Goal: Task Accomplishment & Management: Manage account settings

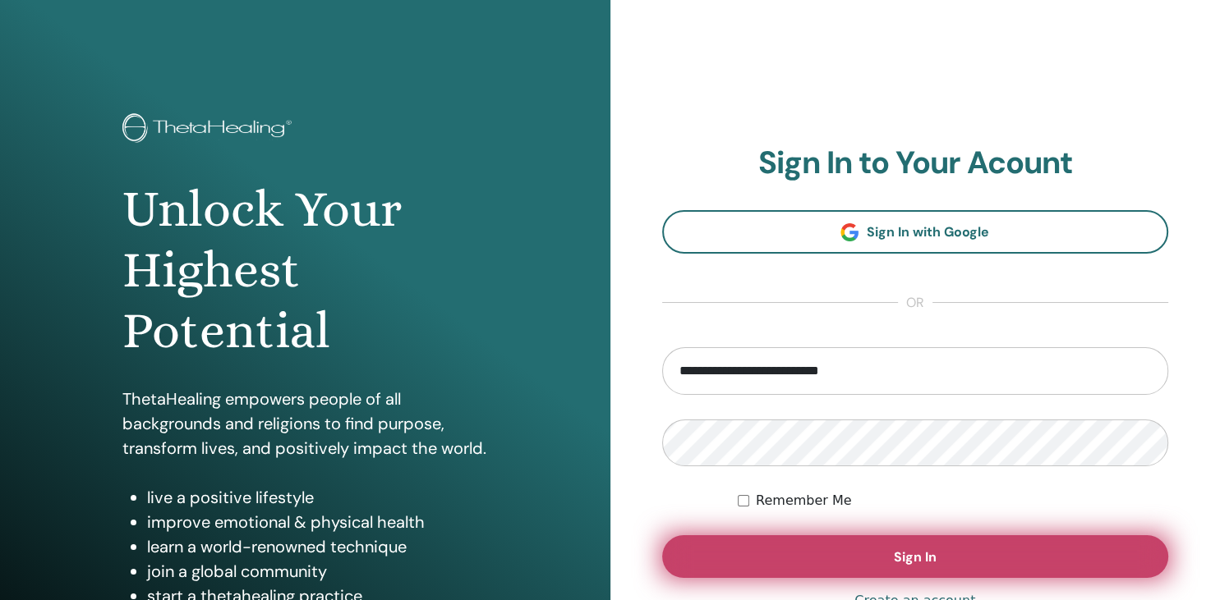
click at [894, 541] on button "Sign In" at bounding box center [915, 557] width 507 height 43
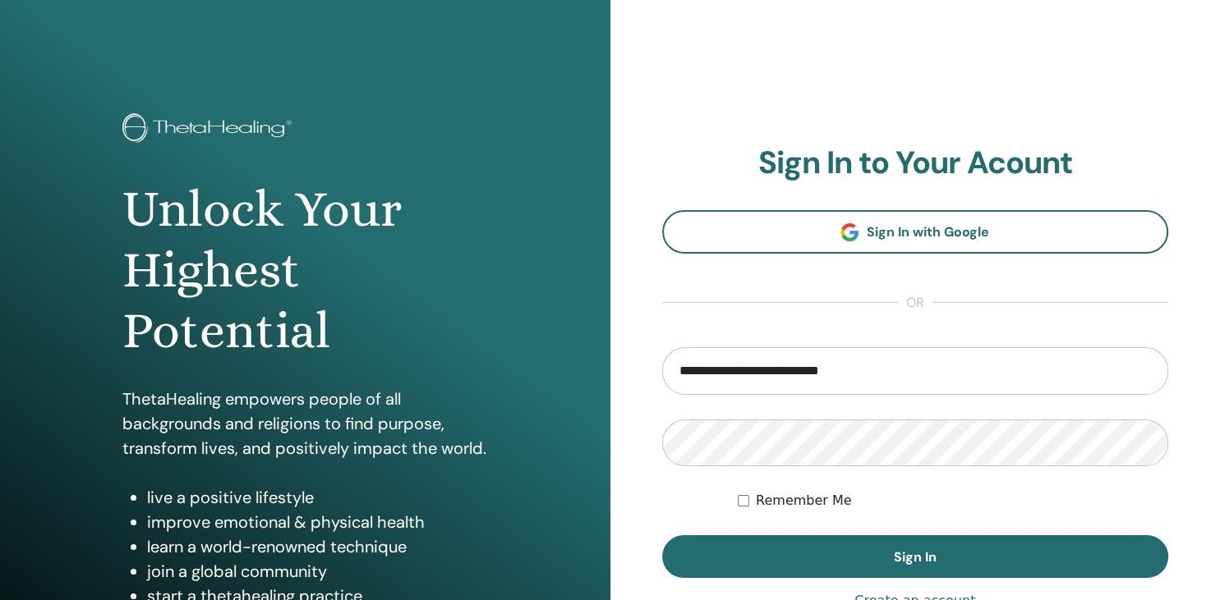
type input "**********"
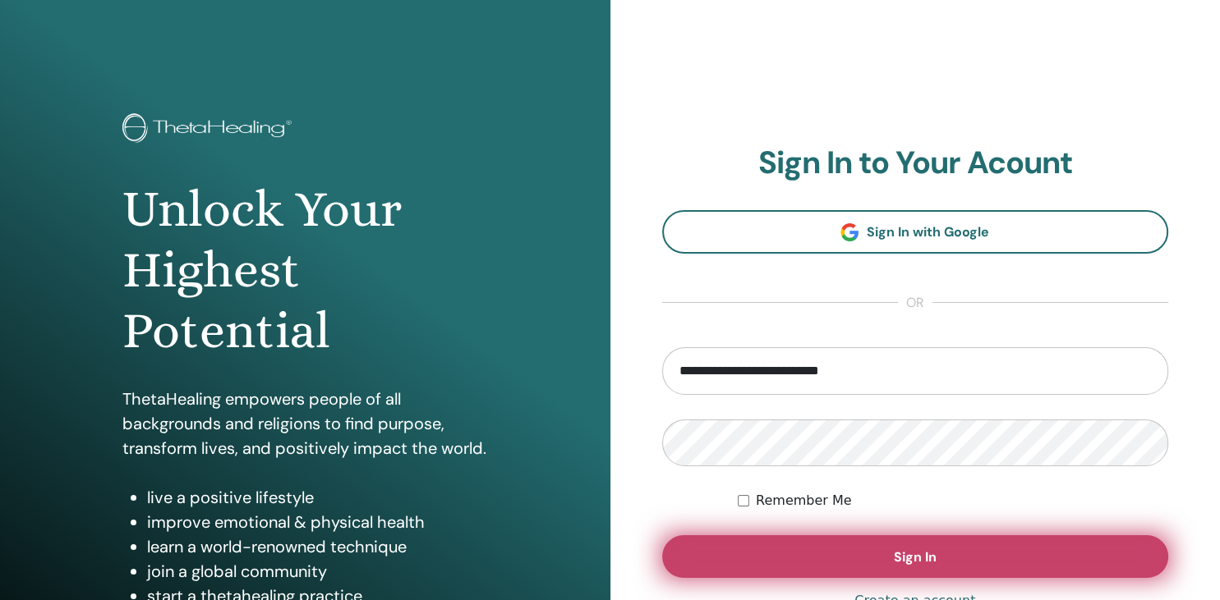
click at [877, 551] on button "Sign In" at bounding box center [915, 557] width 507 height 43
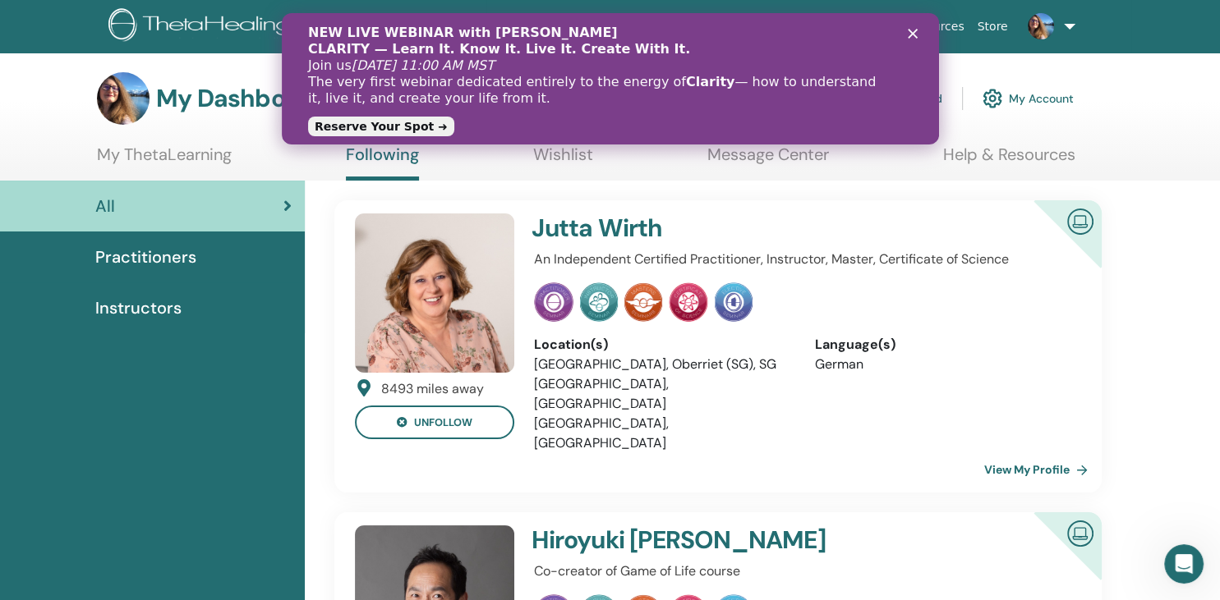
drag, startPoint x: 818, startPoint y: 22, endPoint x: 679, endPoint y: 13, distance: 139.1
click at [679, 13] on div "NEW LIVE WEBINAR with Vianna Stibal CLARITY — Learn It. Know It. Live It. Creat…" at bounding box center [609, 78] width 657 height 131
click at [920, 34] on div "Schließen" at bounding box center [915, 33] width 16 height 10
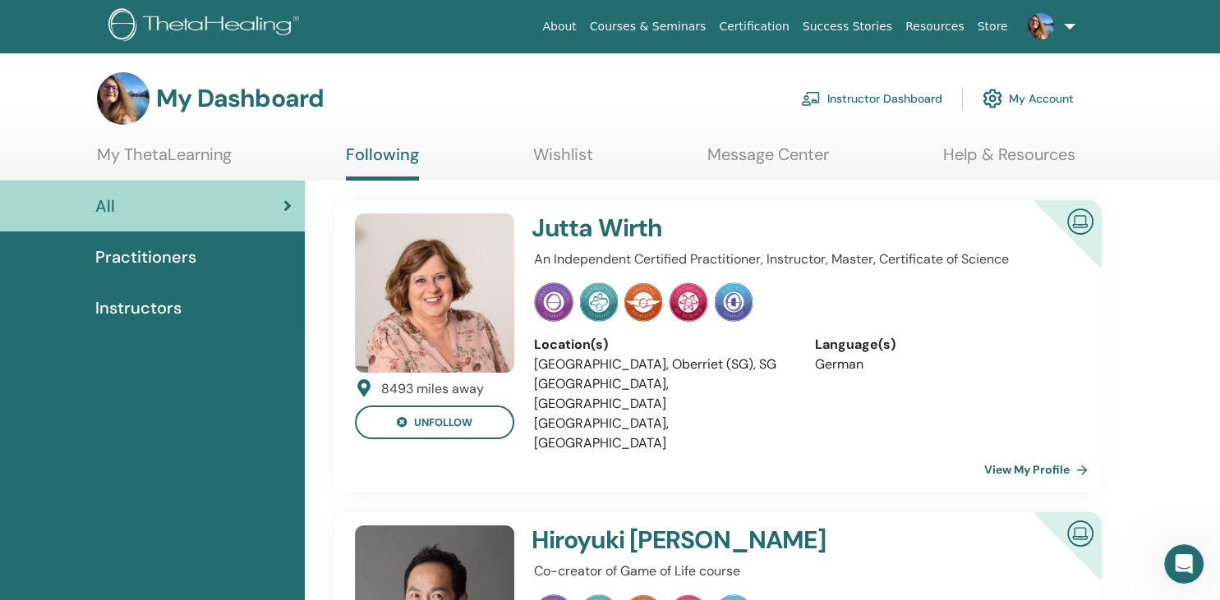
click at [899, 100] on link "Instructor Dashboard" at bounding box center [871, 98] width 141 height 36
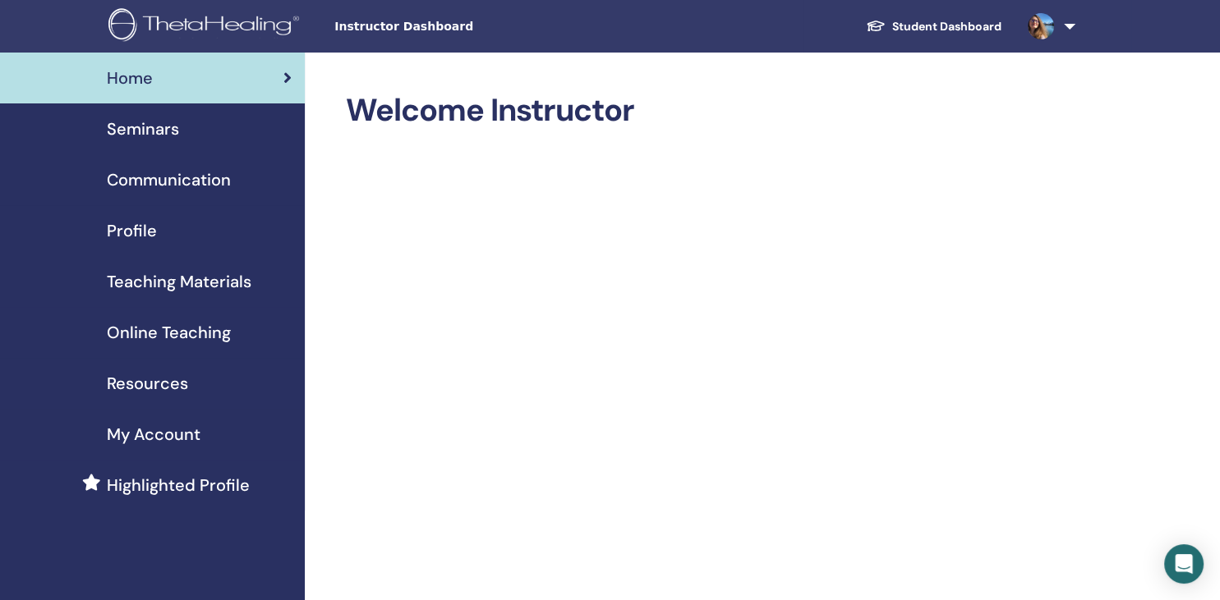
click at [149, 128] on span "Seminars" at bounding box center [143, 129] width 72 height 25
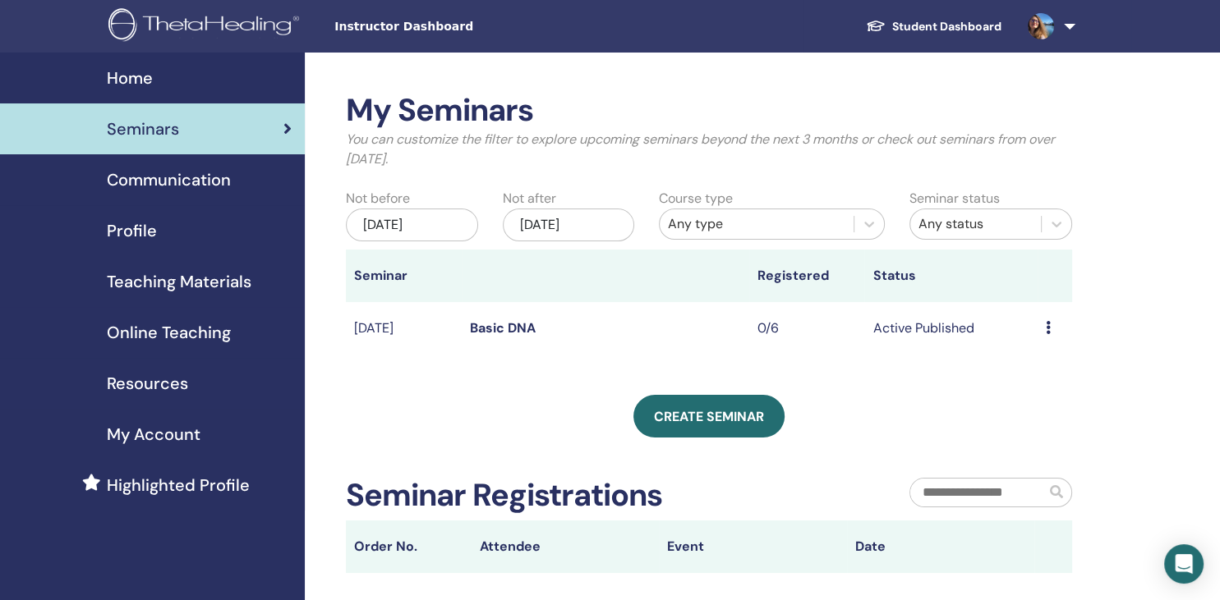
click at [569, 342] on td "Basic DNA" at bounding box center [606, 328] width 288 height 53
